Goal: Task Accomplishment & Management: Use online tool/utility

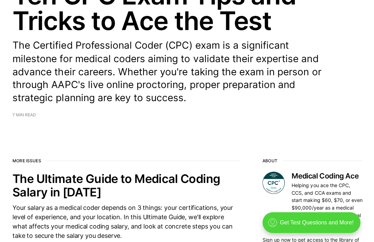
scroll to position [130, 0]
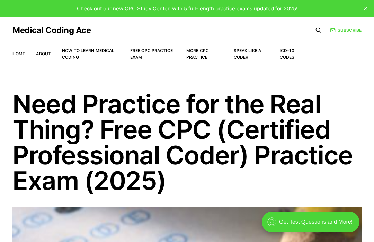
click at [142, 52] on link "Free CPC Practice Exam" at bounding box center [151, 54] width 43 height 12
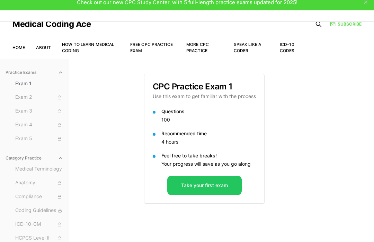
scroll to position [6, 0]
click at [218, 204] on div "CPC Practice Exam 1 Use this exam to get familiar with the process Questions 10…" at bounding box center [221, 178] width 155 height 242
click at [214, 185] on button "Take your first exam" at bounding box center [204, 185] width 74 height 19
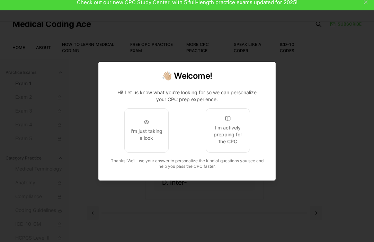
click at [235, 145] on div "I'm actively prepping for the CPC" at bounding box center [227, 135] width 33 height 21
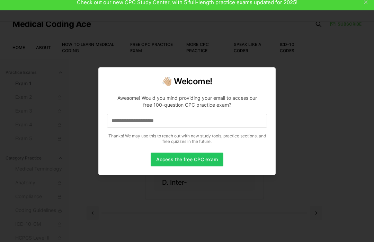
click at [212, 167] on button "Access the free CPC exam" at bounding box center [186, 160] width 73 height 14
click at [198, 167] on button "Access the free CPC exam" at bounding box center [186, 160] width 73 height 14
click at [197, 167] on button "Access the free CPC exam" at bounding box center [186, 160] width 73 height 14
click at [203, 167] on button "Access the free CPC exam" at bounding box center [186, 160] width 73 height 14
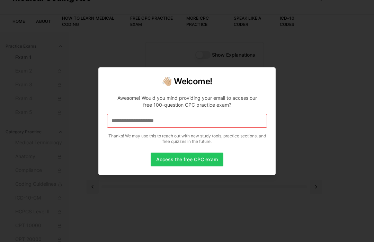
scroll to position [34, 0]
